Goal: Use online tool/utility: Utilize a website feature to perform a specific function

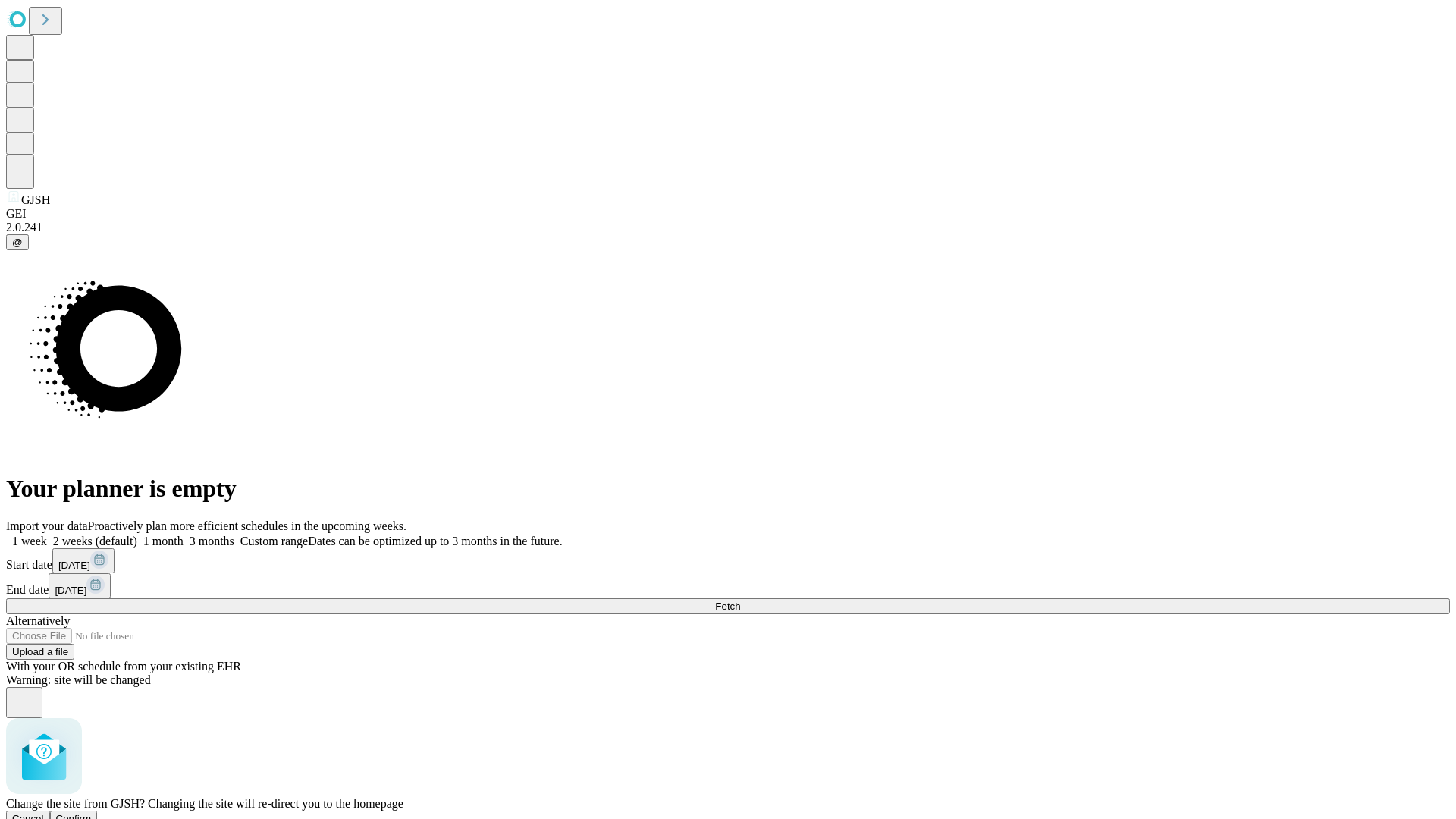
click at [91, 812] on span "Confirm" at bounding box center [74, 818] width 36 height 11
click at [184, 535] on label "1 month" at bounding box center [160, 541] width 47 height 13
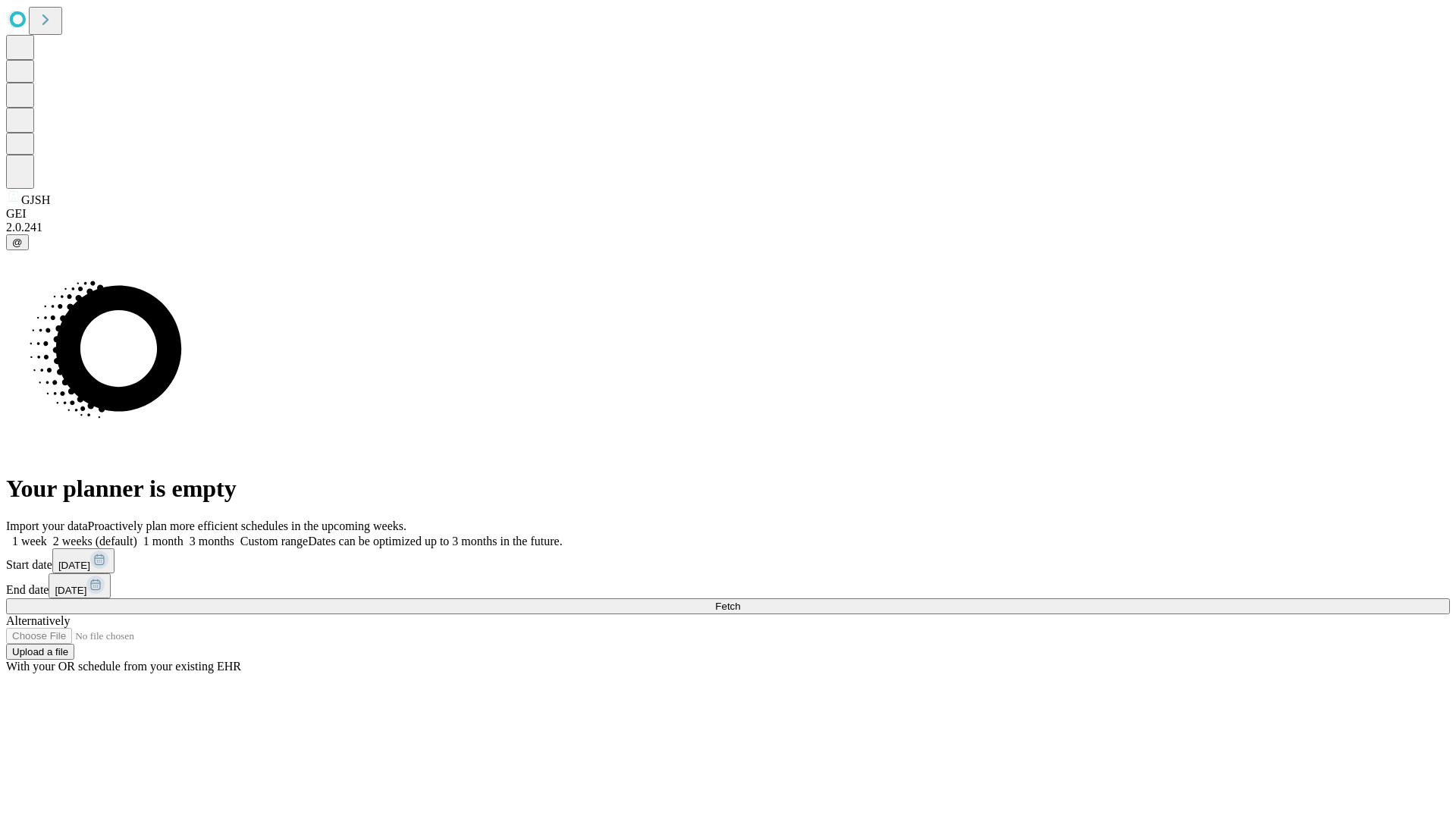
click at [740, 600] on span "Fetch" at bounding box center [728, 606] width 25 height 11
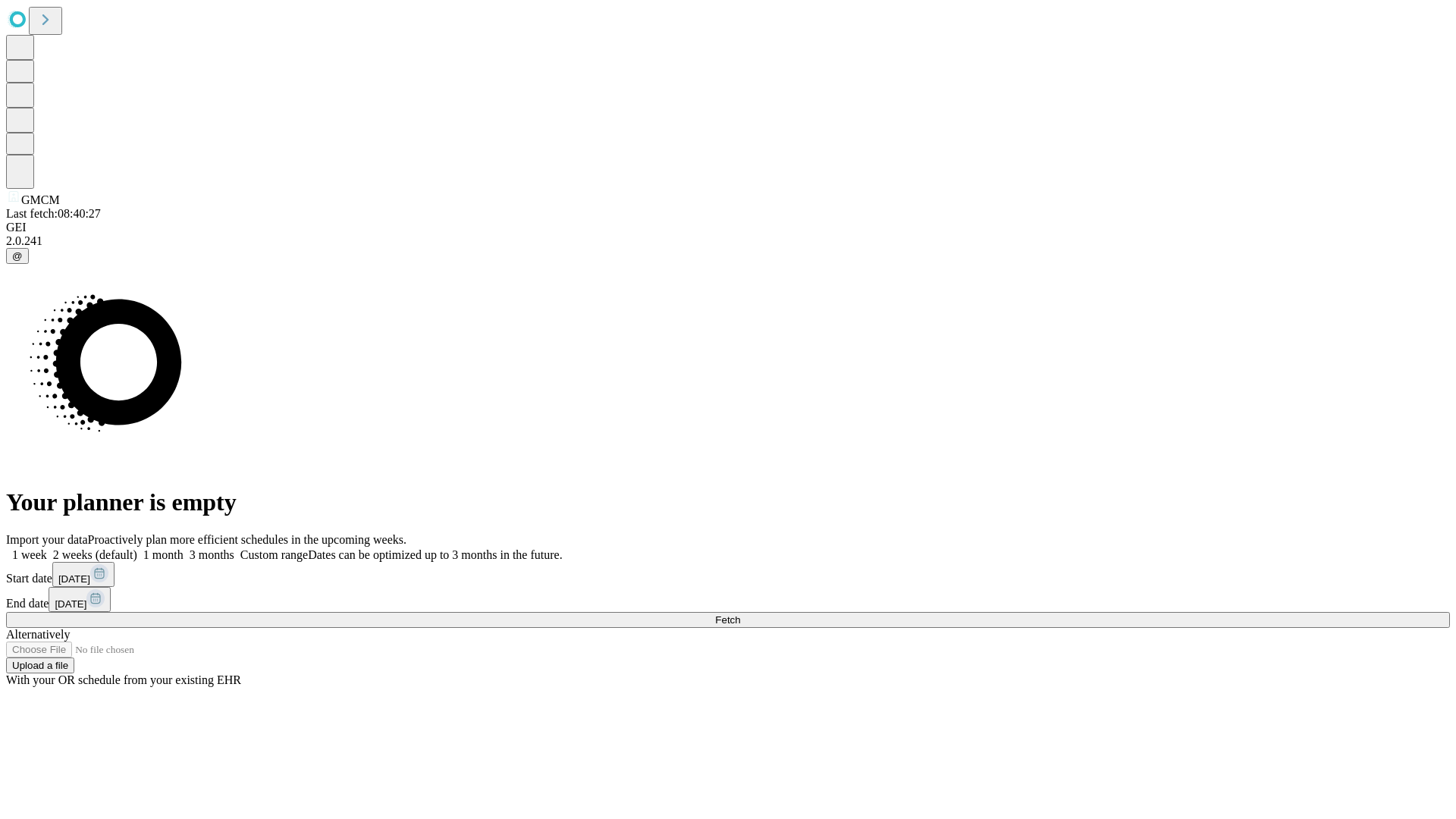
click at [184, 548] on label "1 month" at bounding box center [160, 554] width 47 height 13
click at [740, 614] on span "Fetch" at bounding box center [728, 620] width 25 height 11
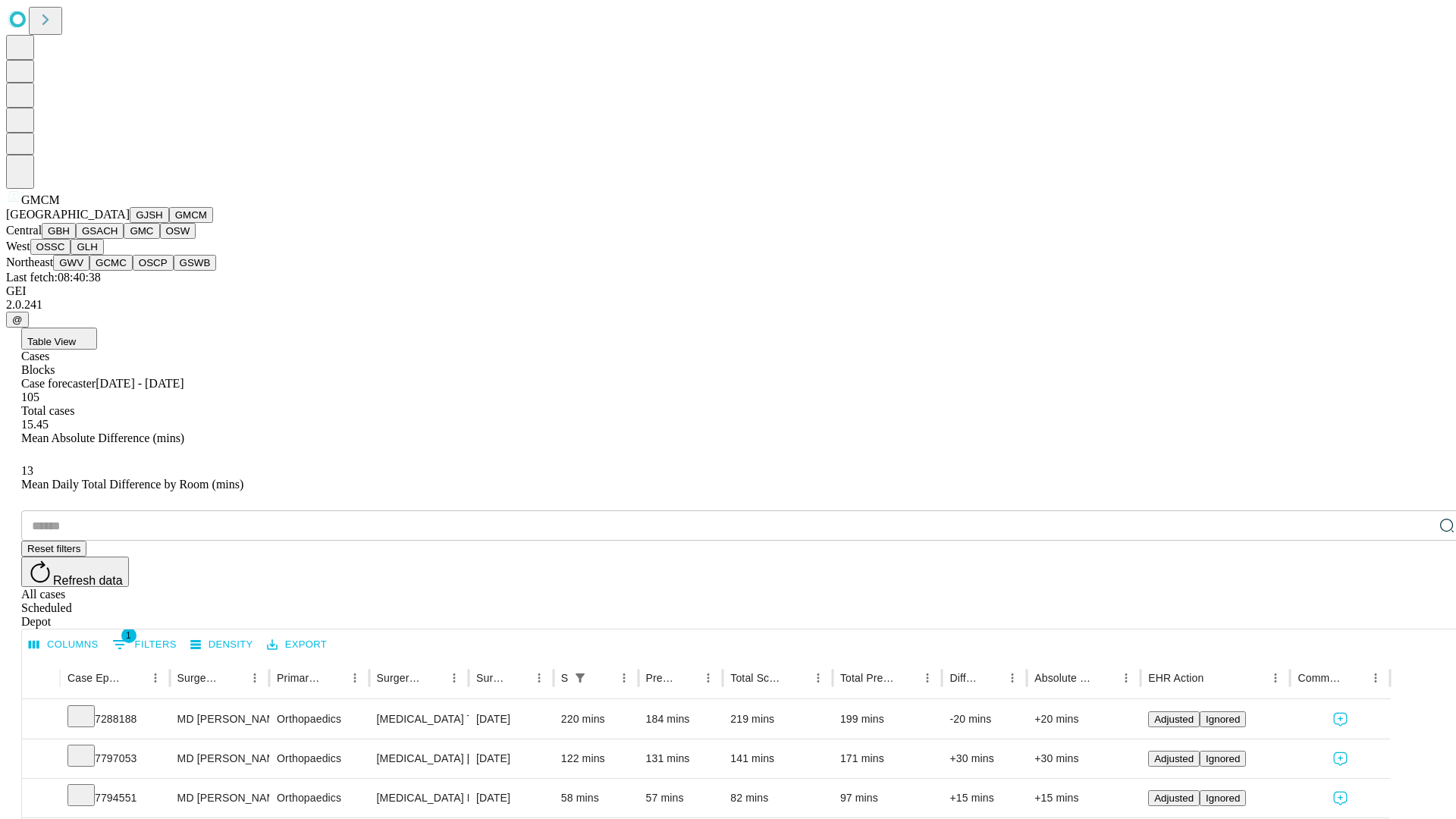
click at [76, 238] on button "GBH" at bounding box center [59, 230] width 34 height 16
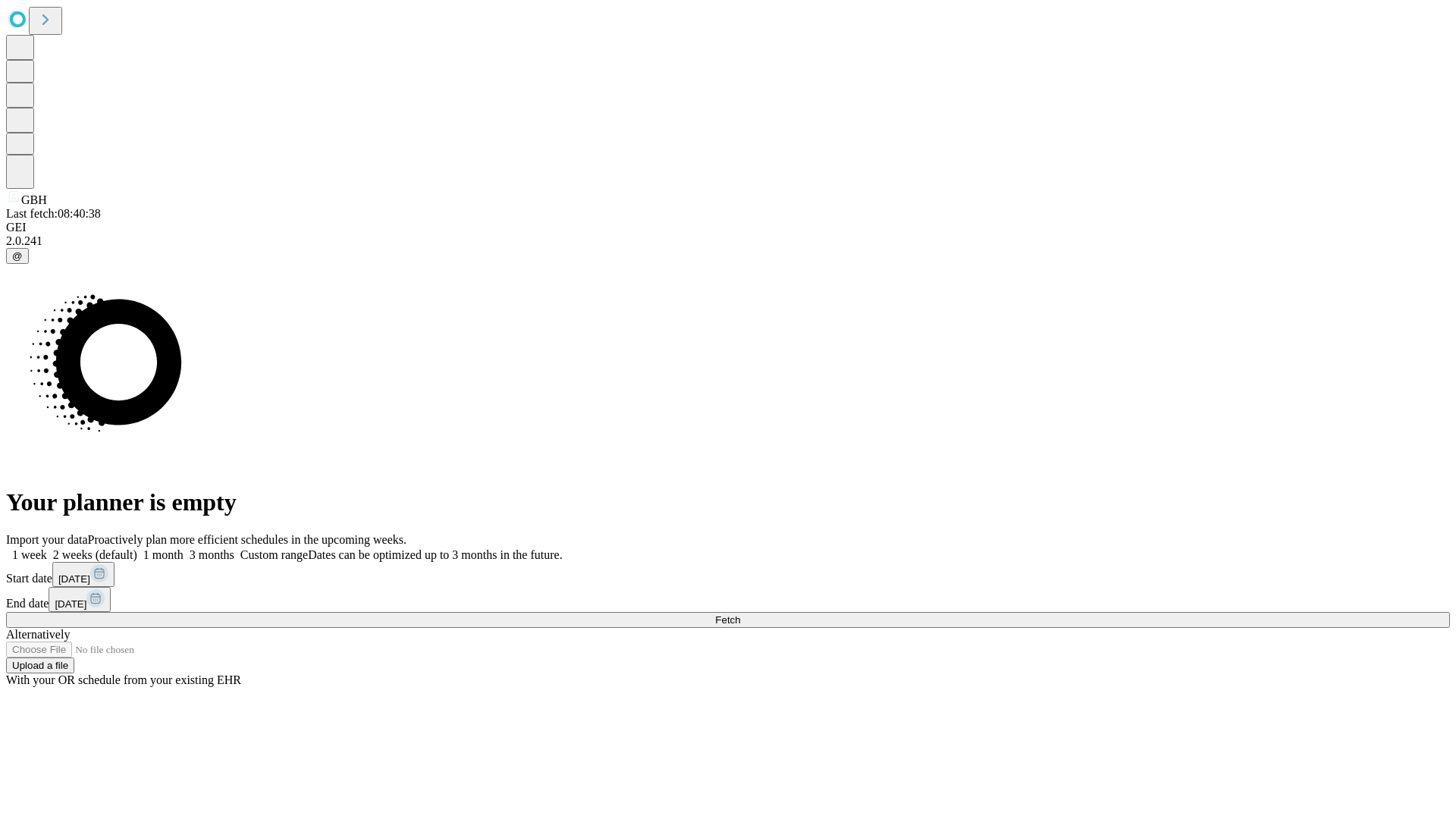
click at [184, 548] on label "1 month" at bounding box center [160, 554] width 47 height 13
click at [740, 614] on span "Fetch" at bounding box center [728, 620] width 25 height 11
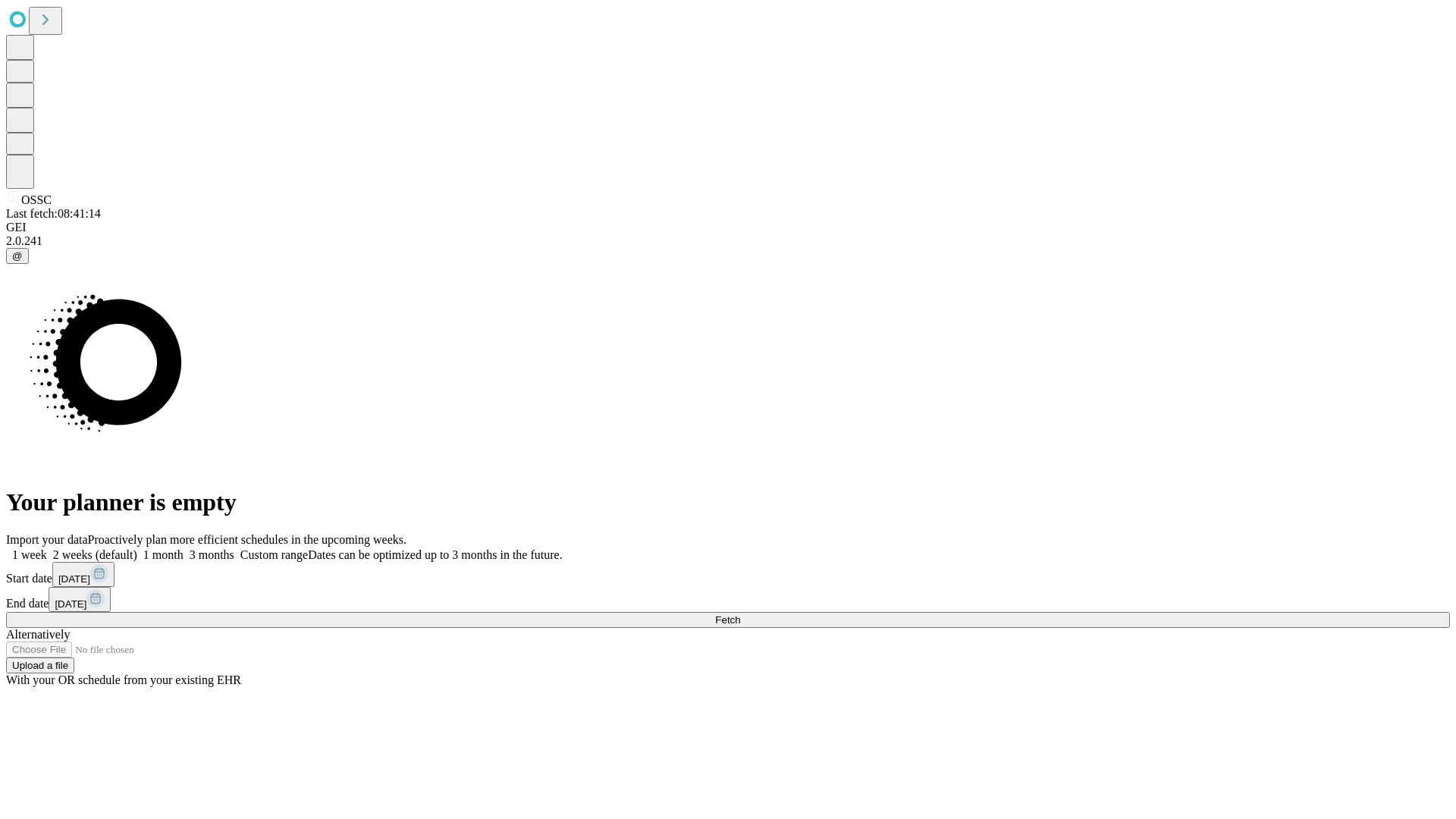
click at [184, 548] on label "1 month" at bounding box center [160, 554] width 47 height 13
click at [740, 614] on span "Fetch" at bounding box center [728, 620] width 25 height 11
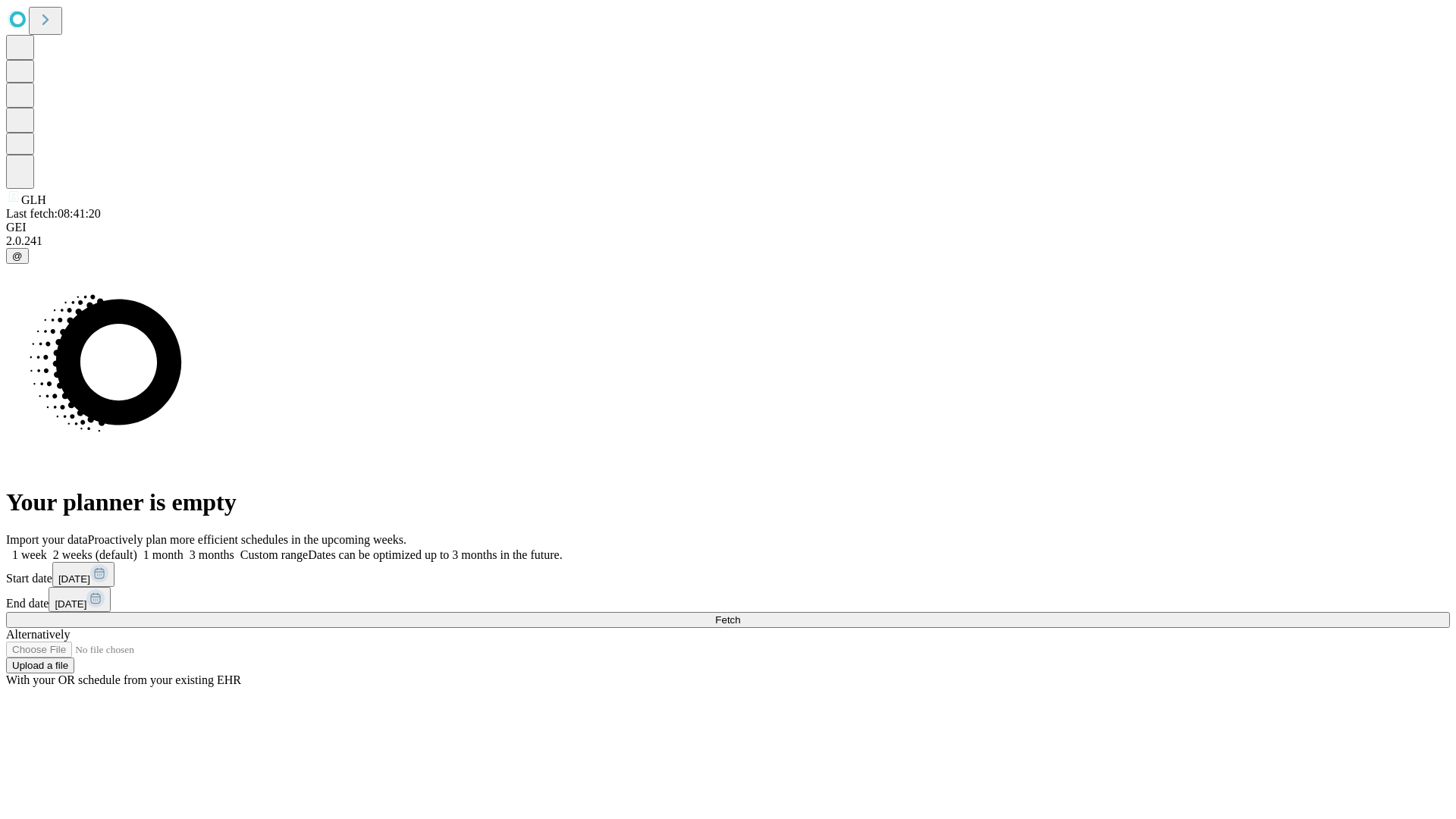
click at [184, 548] on label "1 month" at bounding box center [160, 554] width 47 height 13
click at [740, 614] on span "Fetch" at bounding box center [728, 620] width 25 height 11
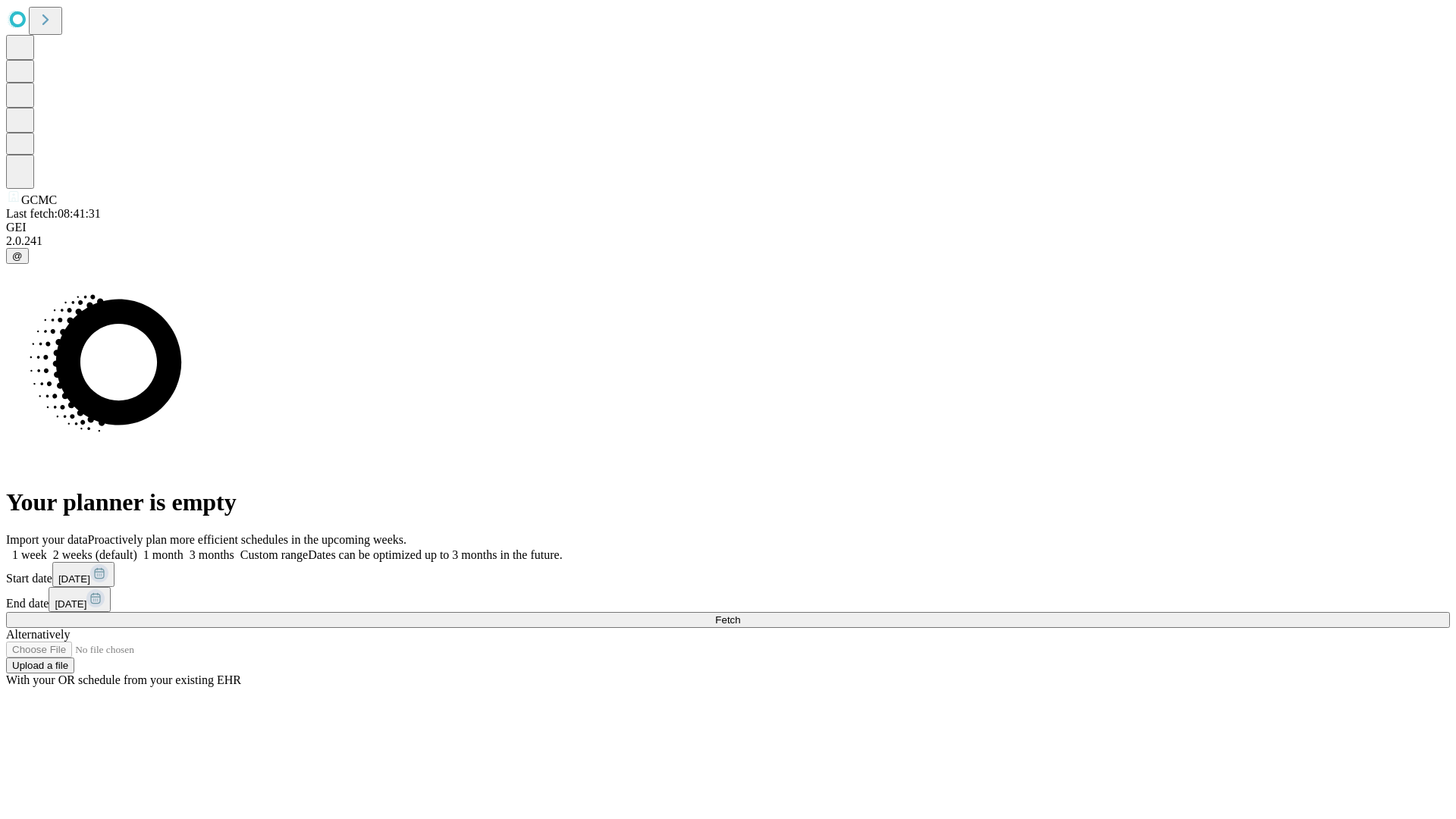
click at [184, 548] on label "1 month" at bounding box center [160, 554] width 47 height 13
click at [740, 614] on span "Fetch" at bounding box center [728, 620] width 25 height 11
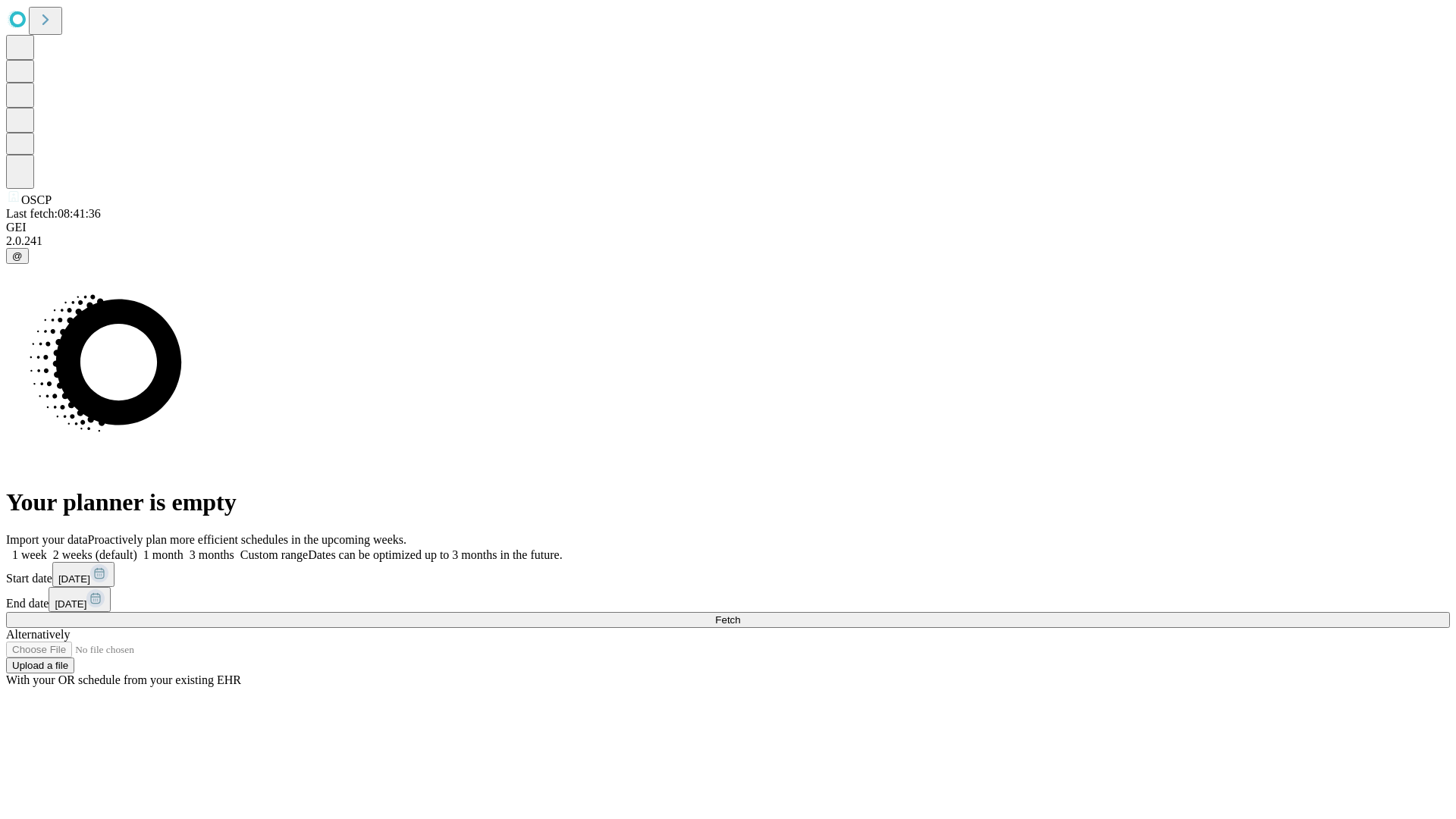
click at [184, 548] on label "1 month" at bounding box center [160, 554] width 47 height 13
click at [740, 614] on span "Fetch" at bounding box center [728, 620] width 25 height 11
